Goal: Find specific page/section: Find specific page/section

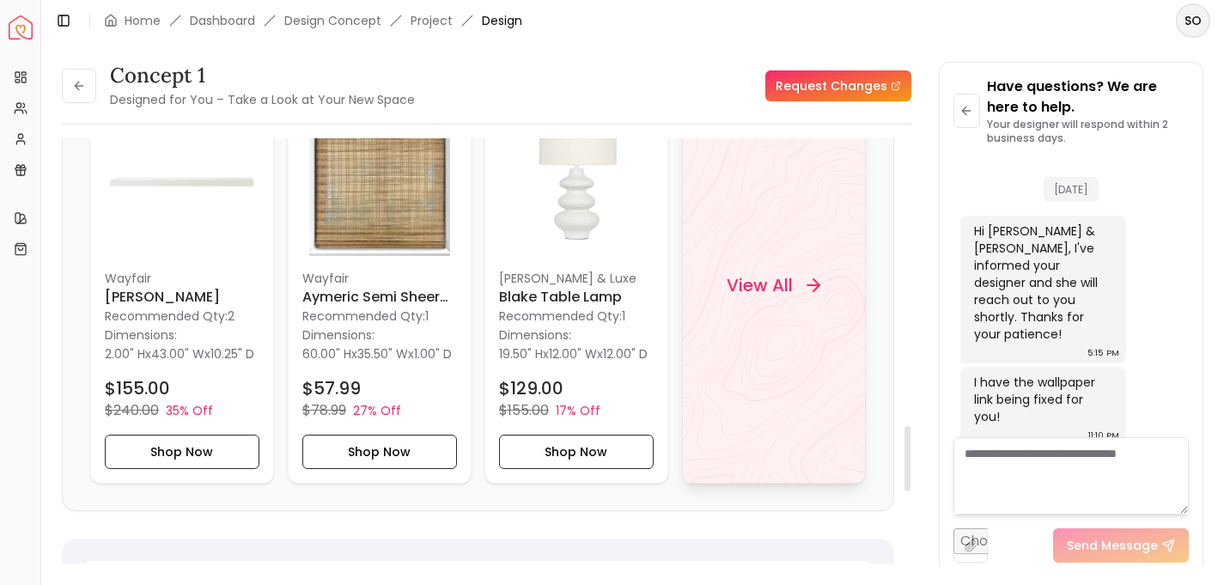
scroll to position [1859, 0]
click at [764, 291] on h4 "View All" at bounding box center [760, 283] width 66 height 24
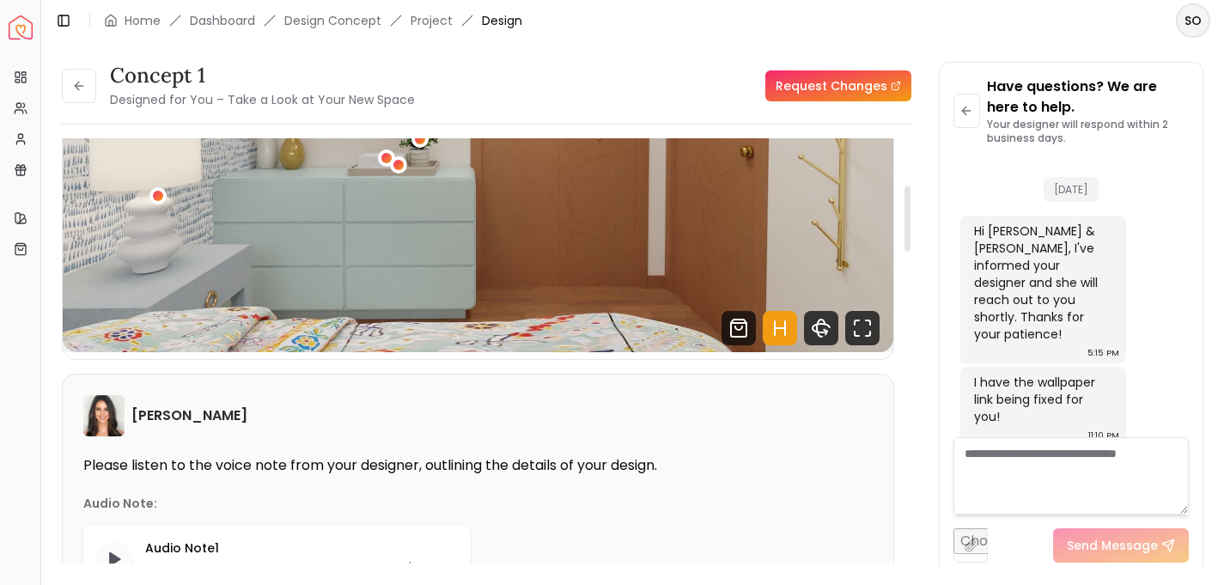
scroll to position [0, 0]
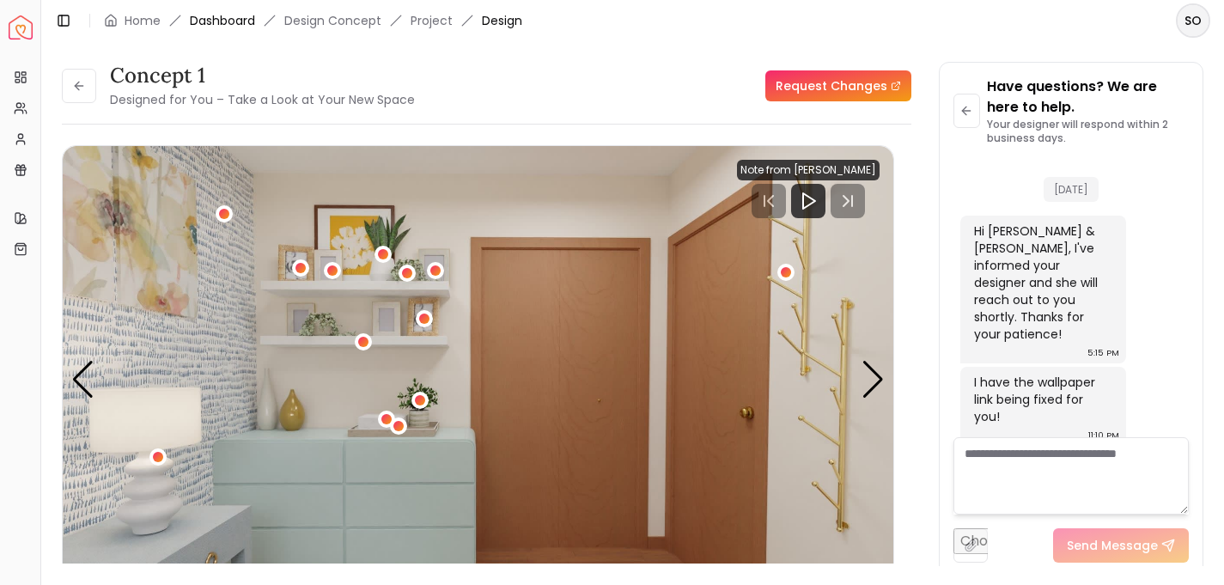
click at [236, 21] on link "Dashboard" at bounding box center [222, 20] width 65 height 17
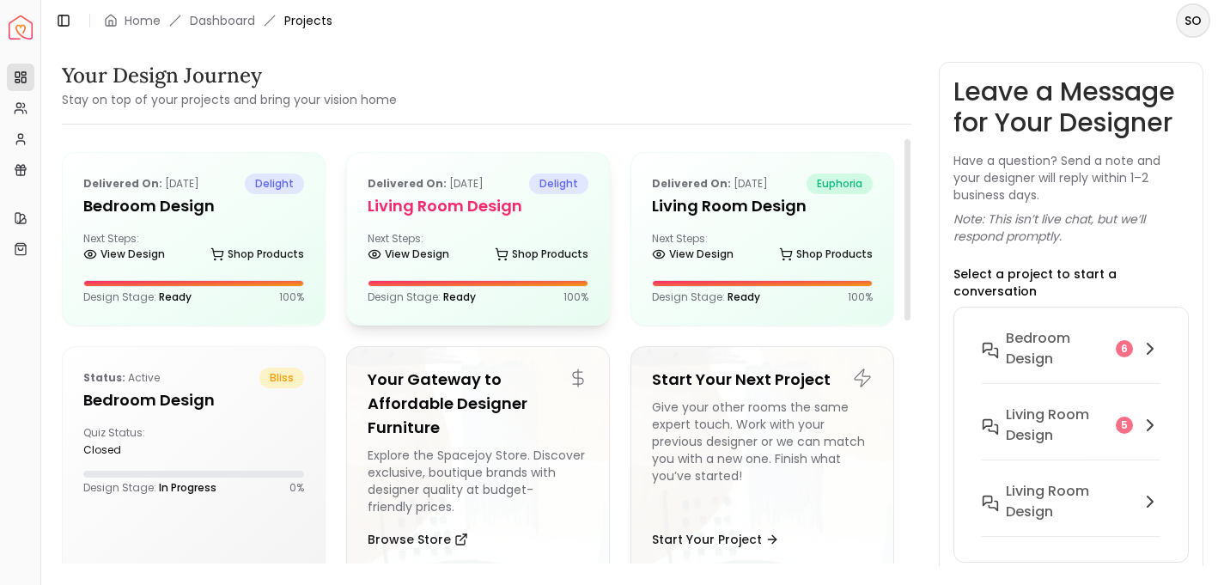
click at [411, 195] on h5 "Living Room design" at bounding box center [478, 206] width 221 height 24
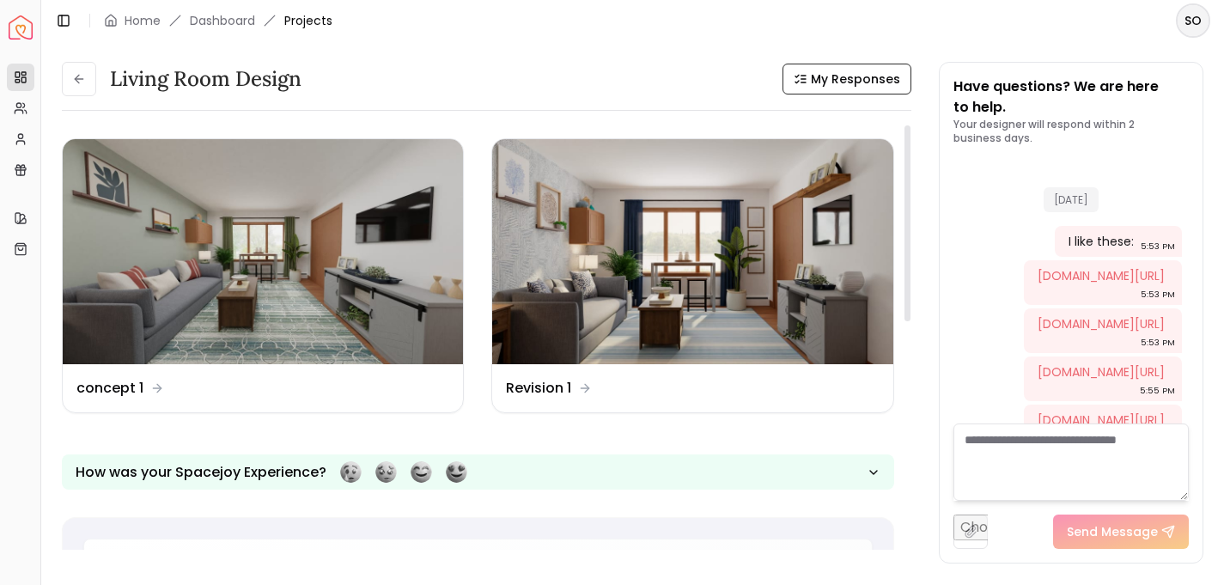
scroll to position [2116, 0]
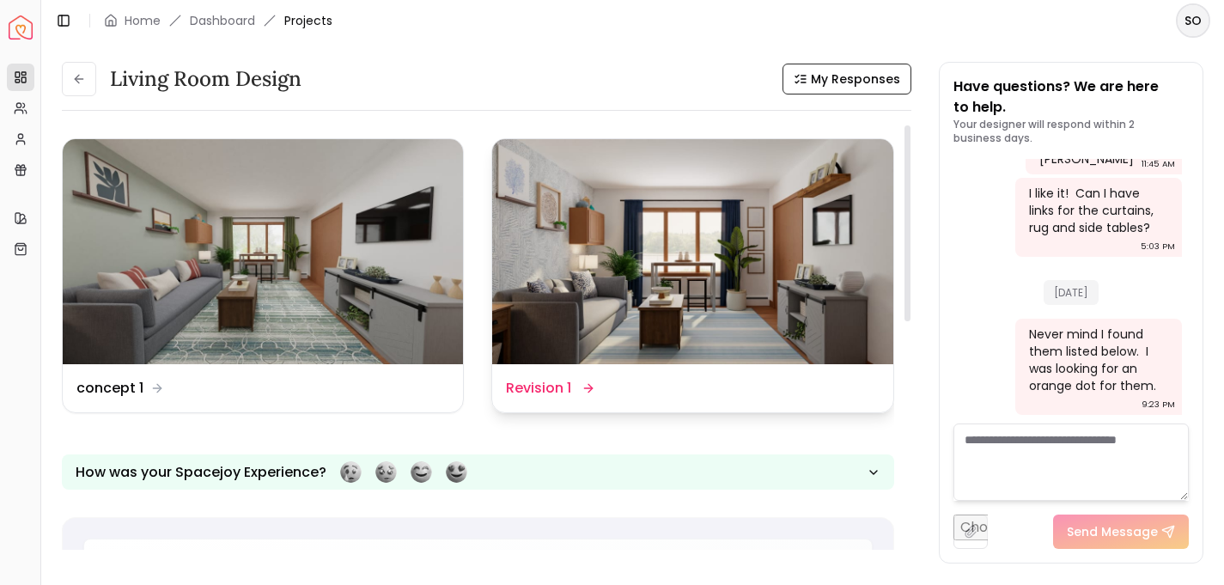
click at [549, 262] on img at bounding box center [692, 251] width 400 height 225
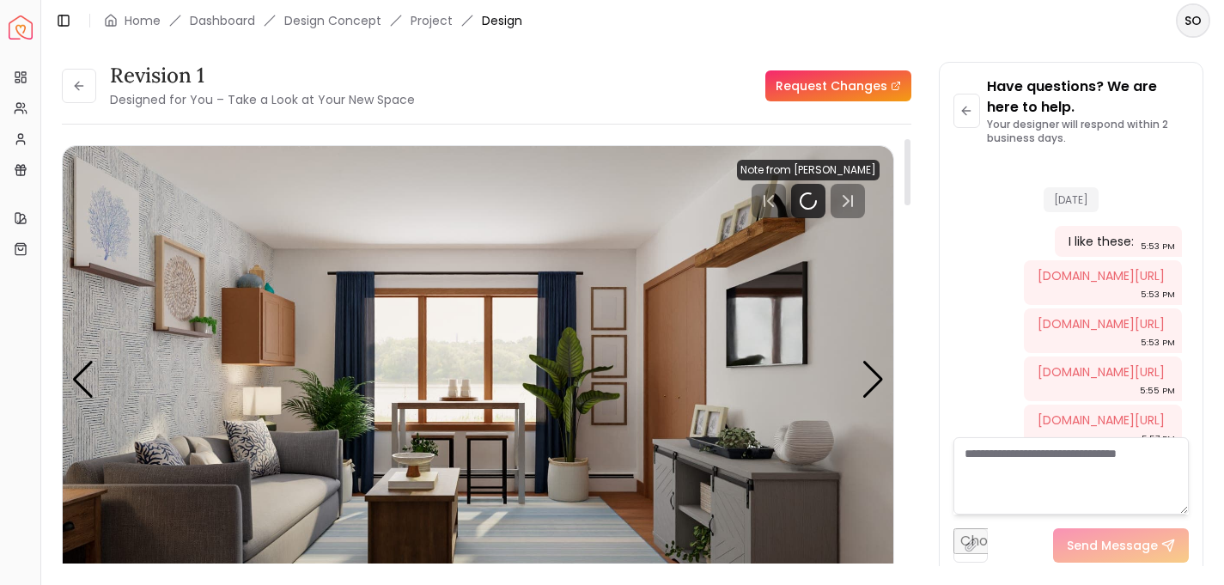
scroll to position [2103, 0]
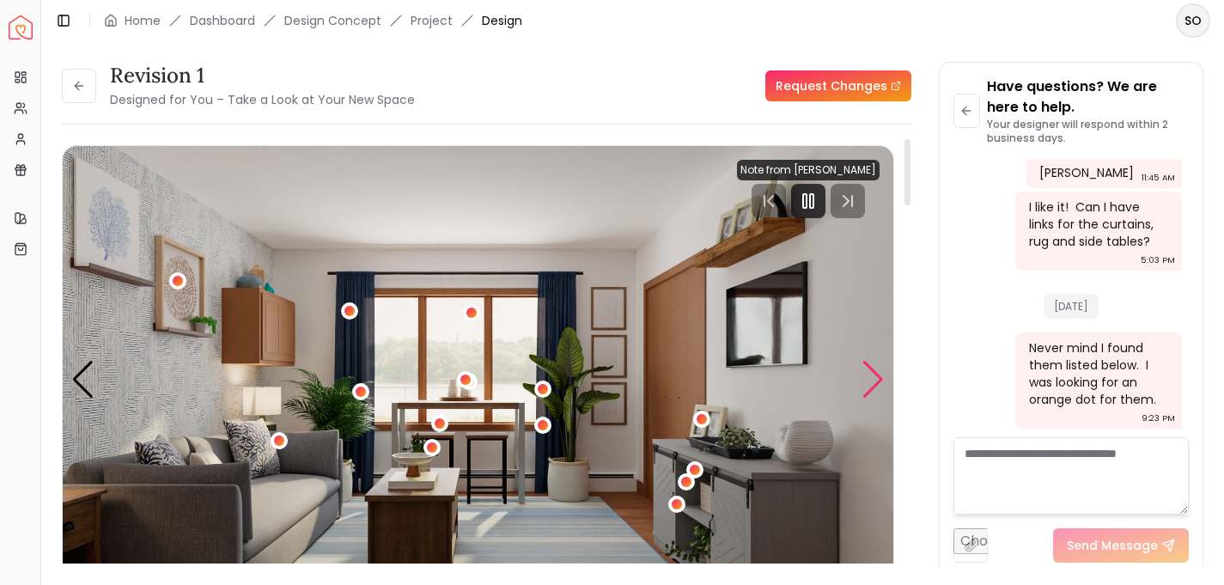
click at [873, 377] on div "Next slide" at bounding box center [872, 380] width 23 height 38
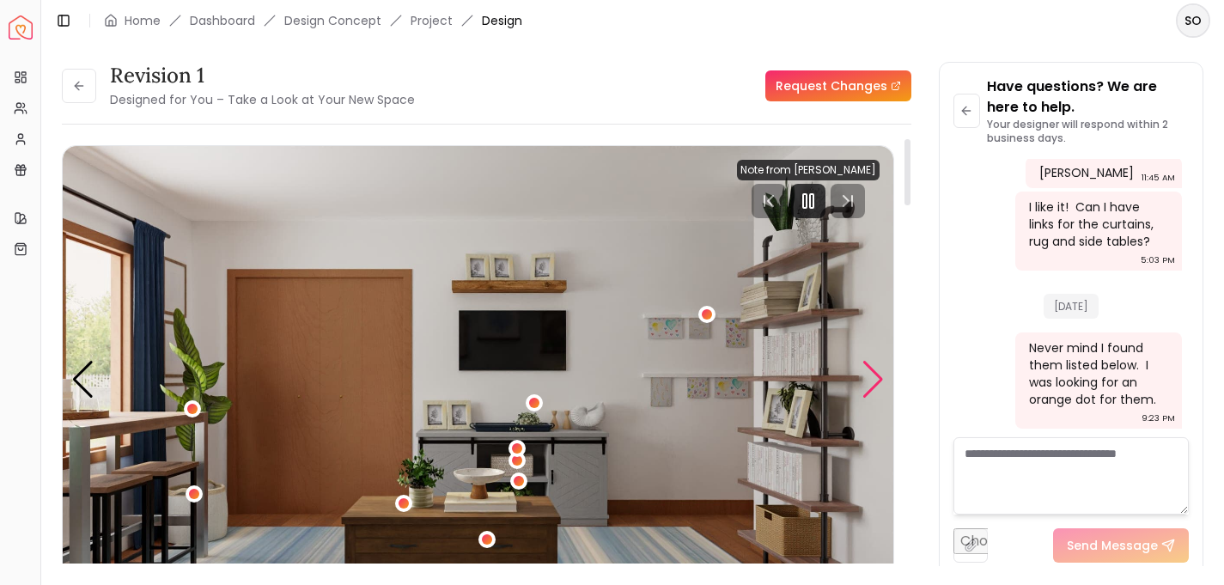
click at [873, 377] on div "Next slide" at bounding box center [872, 380] width 23 height 38
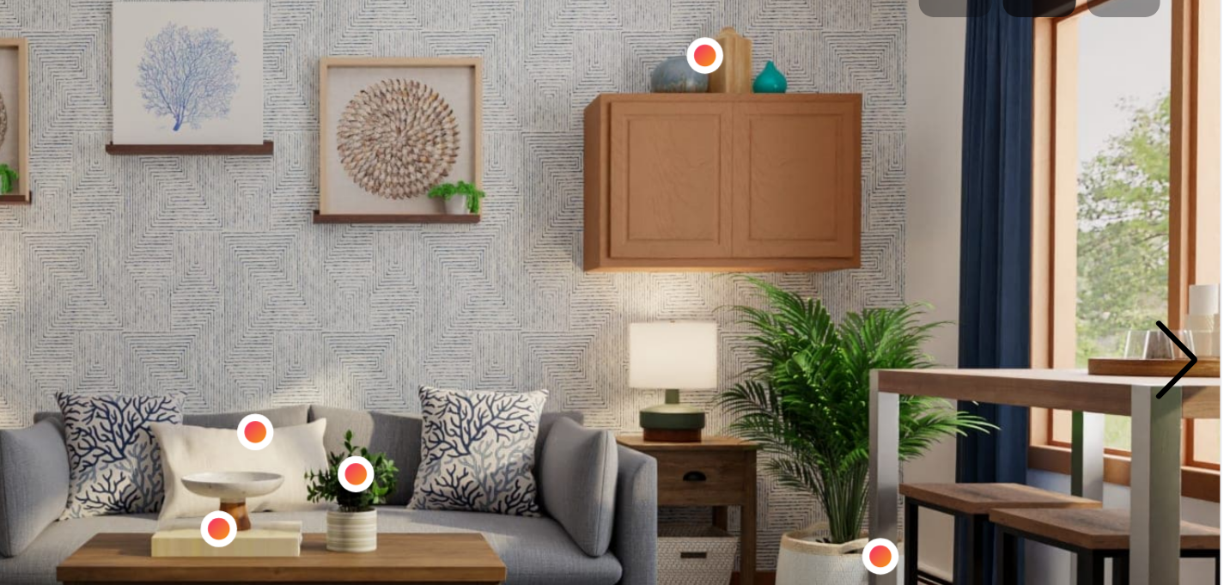
click at [594, 337] on img "3 / 5" at bounding box center [478, 379] width 831 height 467
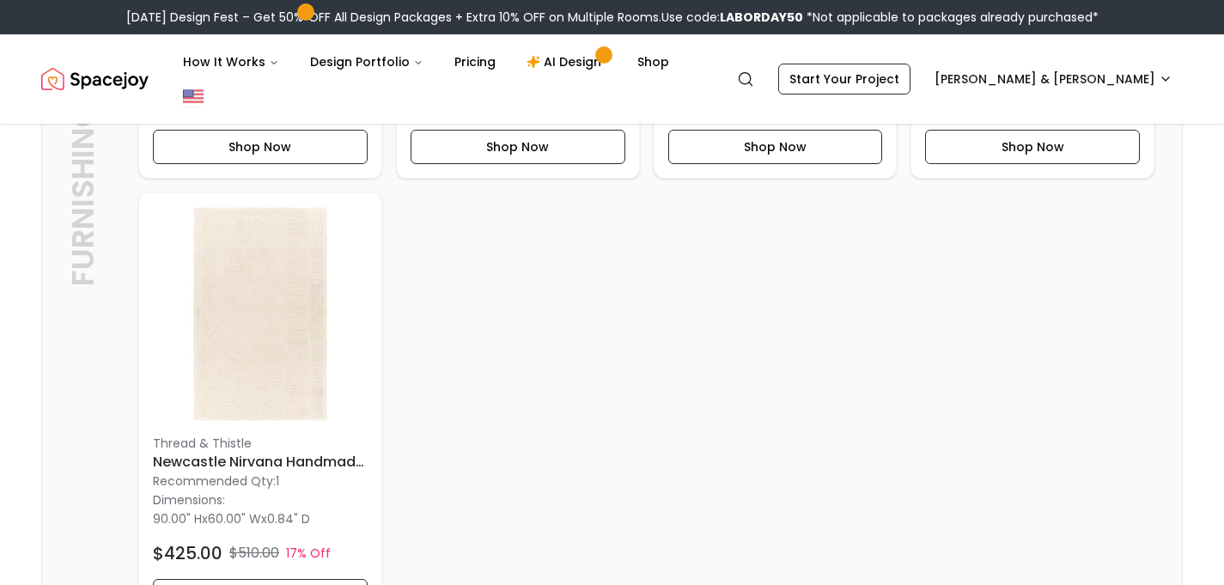
scroll to position [1328, 0]
click at [278, 283] on img at bounding box center [260, 313] width 215 height 215
